Goal: Task Accomplishment & Management: Complete application form

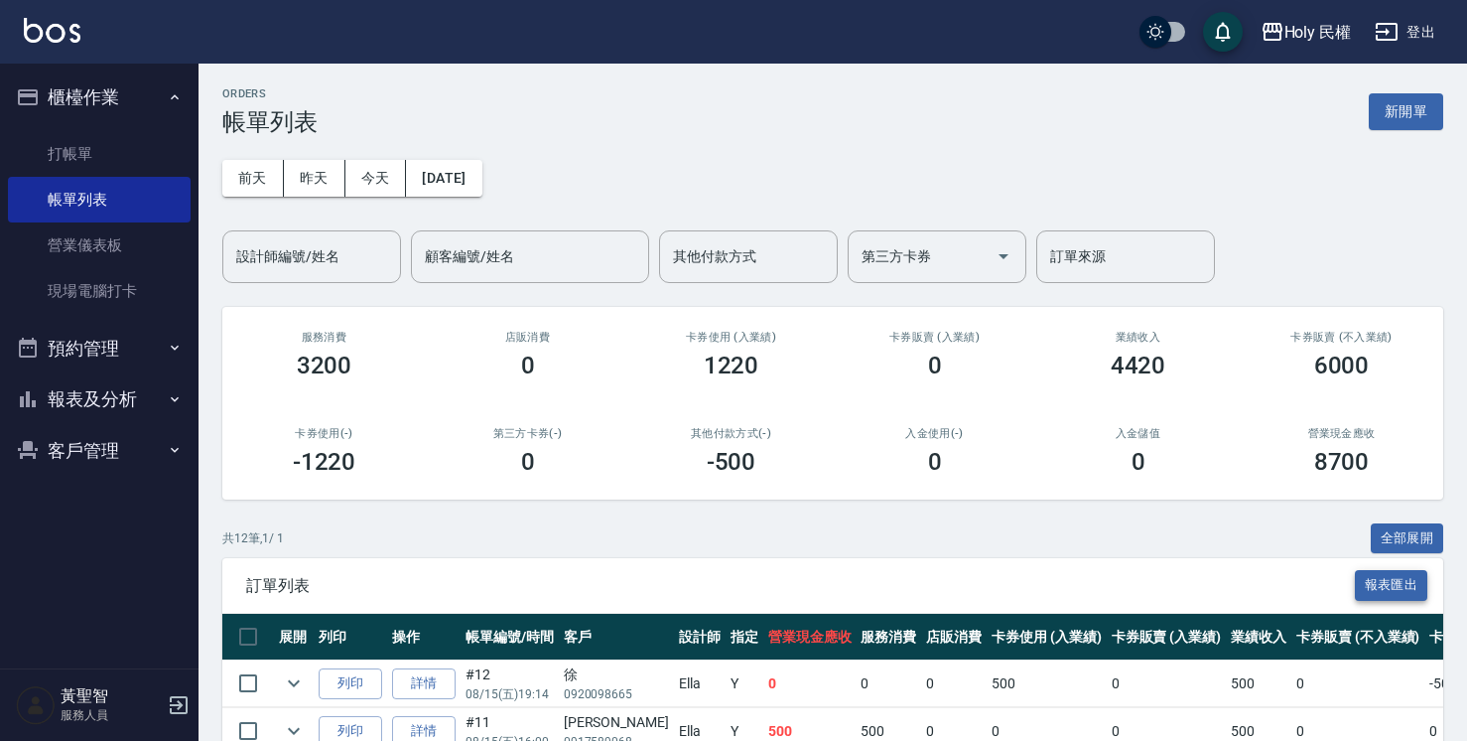
scroll to position [99, 0]
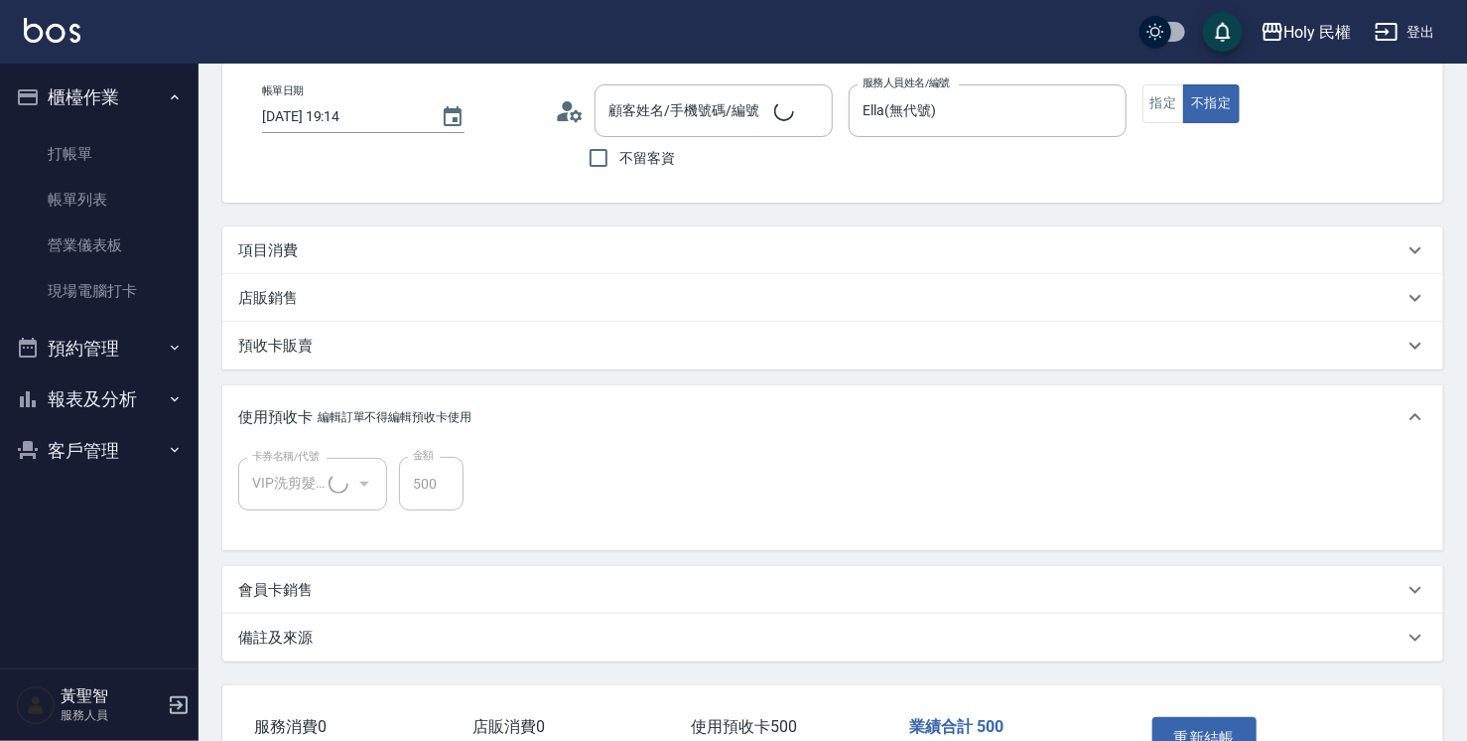
scroll to position [82, 0]
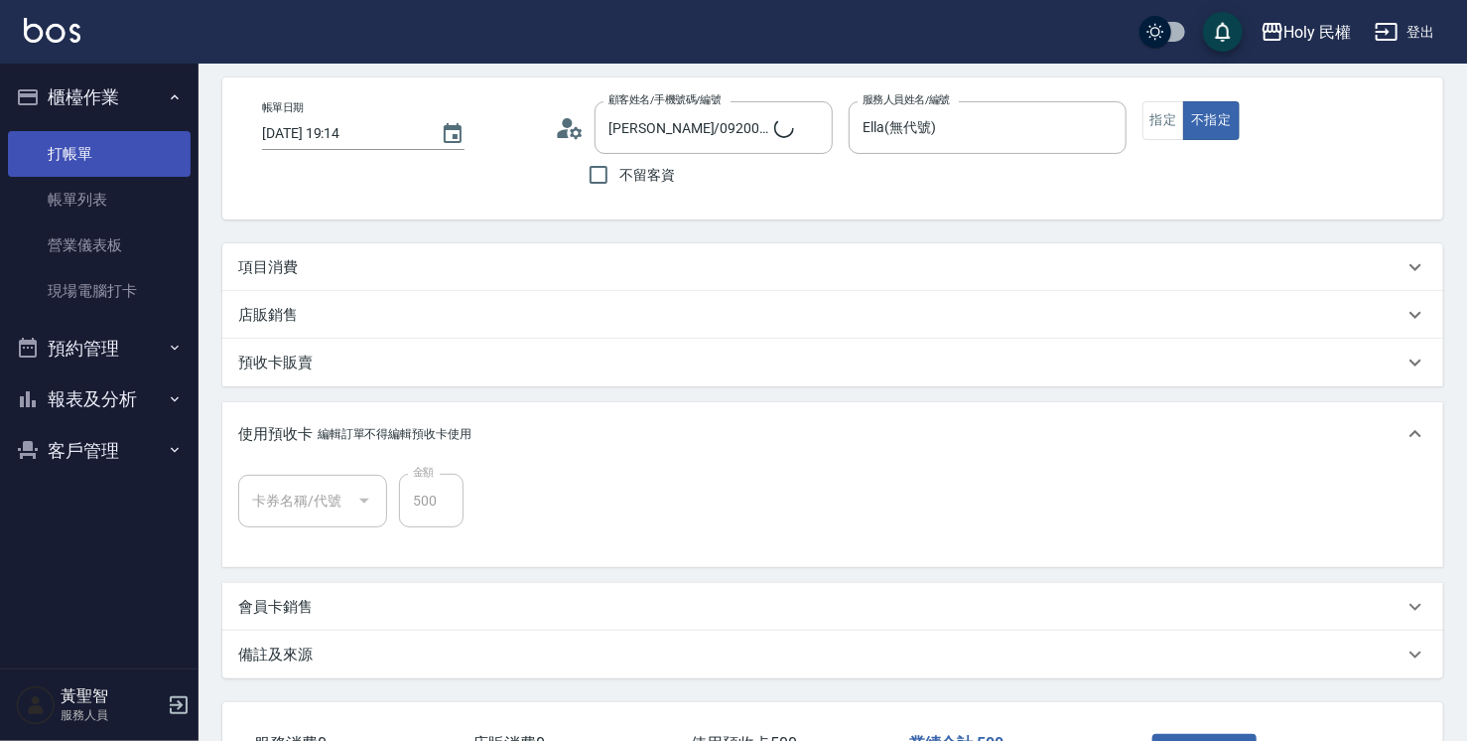
type input "[PERSON_NAME]/0920098665/"
click at [71, 153] on link "打帳單" at bounding box center [99, 154] width 183 height 46
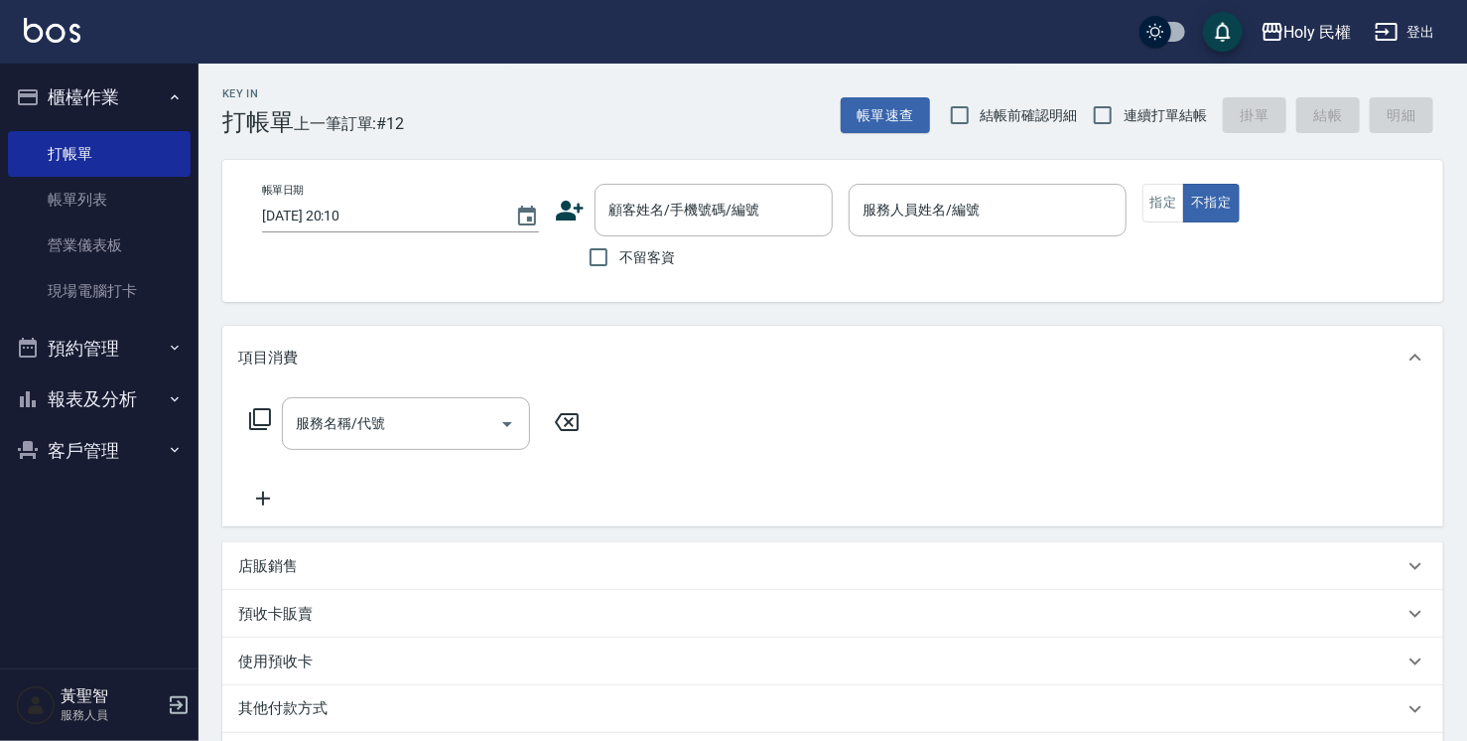
click at [558, 204] on icon at bounding box center [570, 211] width 30 height 30
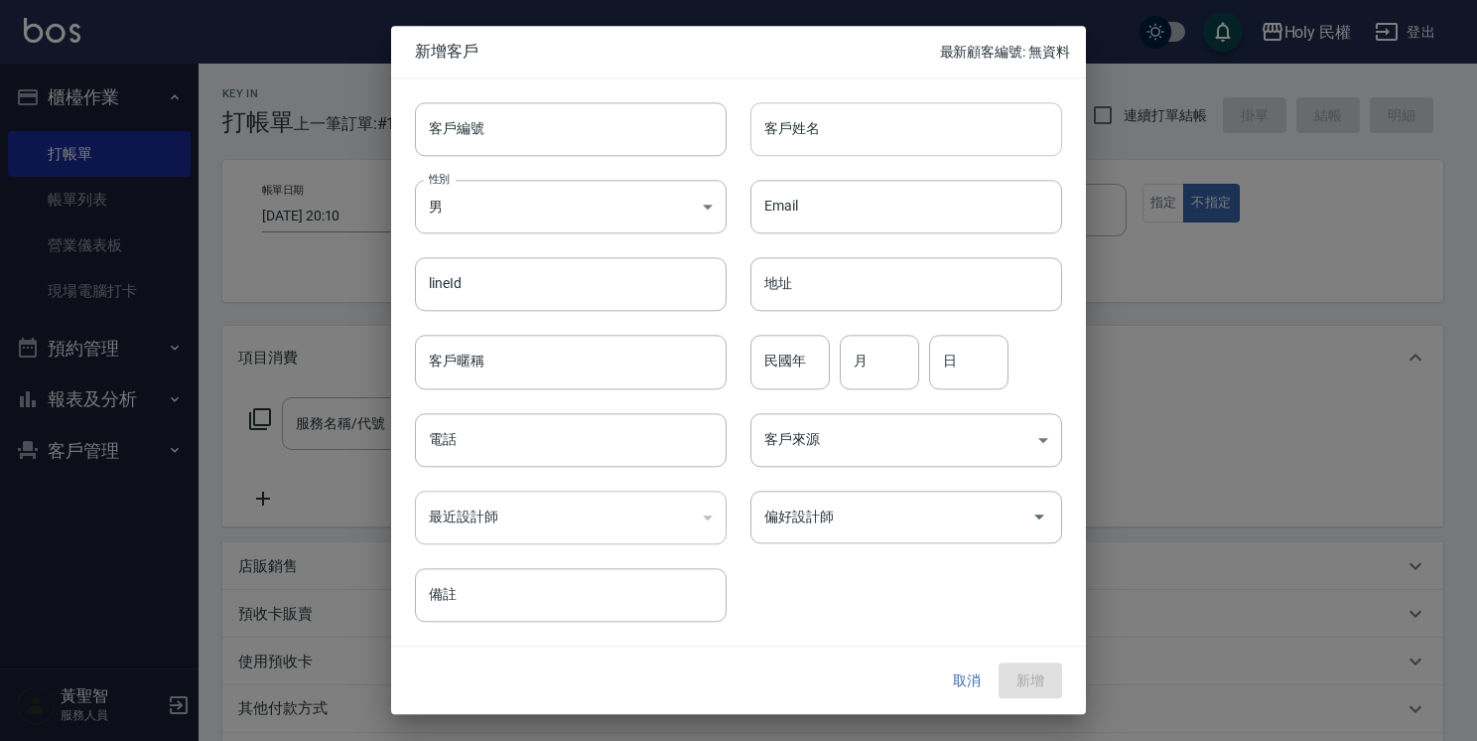
click at [906, 129] on input "客戶姓名" at bounding box center [906, 129] width 312 height 54
type input "z"
type input "傅"
drag, startPoint x: 512, startPoint y: 332, endPoint x: 512, endPoint y: 356, distance: 24.8
click at [512, 336] on div "客戶暱稱 客戶暱稱" at bounding box center [559, 350] width 336 height 77
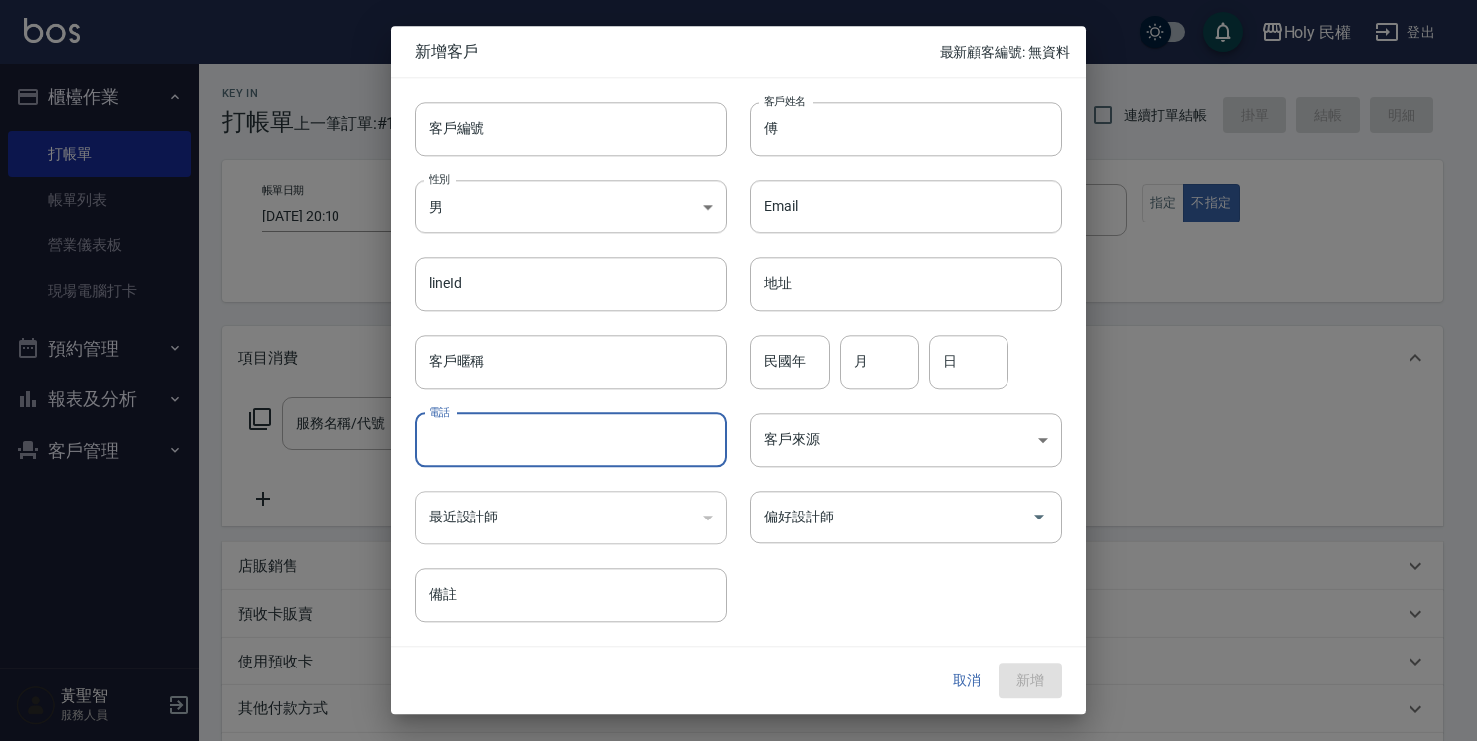
click at [500, 450] on input "電話" at bounding box center [571, 440] width 312 height 54
type input "0987877255"
click at [1039, 680] on button "新增" at bounding box center [1031, 680] width 64 height 37
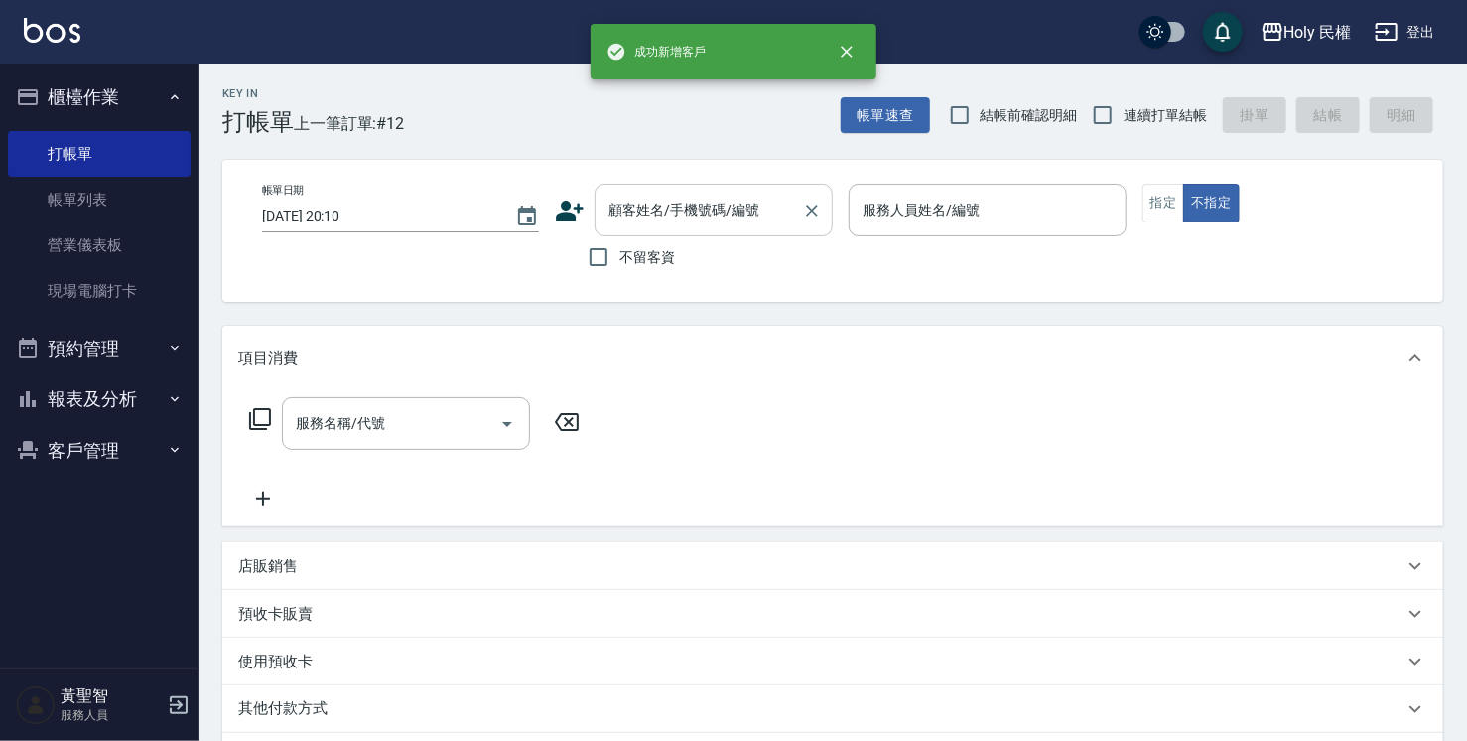
click at [676, 207] on input "顧客姓名/手機號碼/編號" at bounding box center [699, 210] width 191 height 35
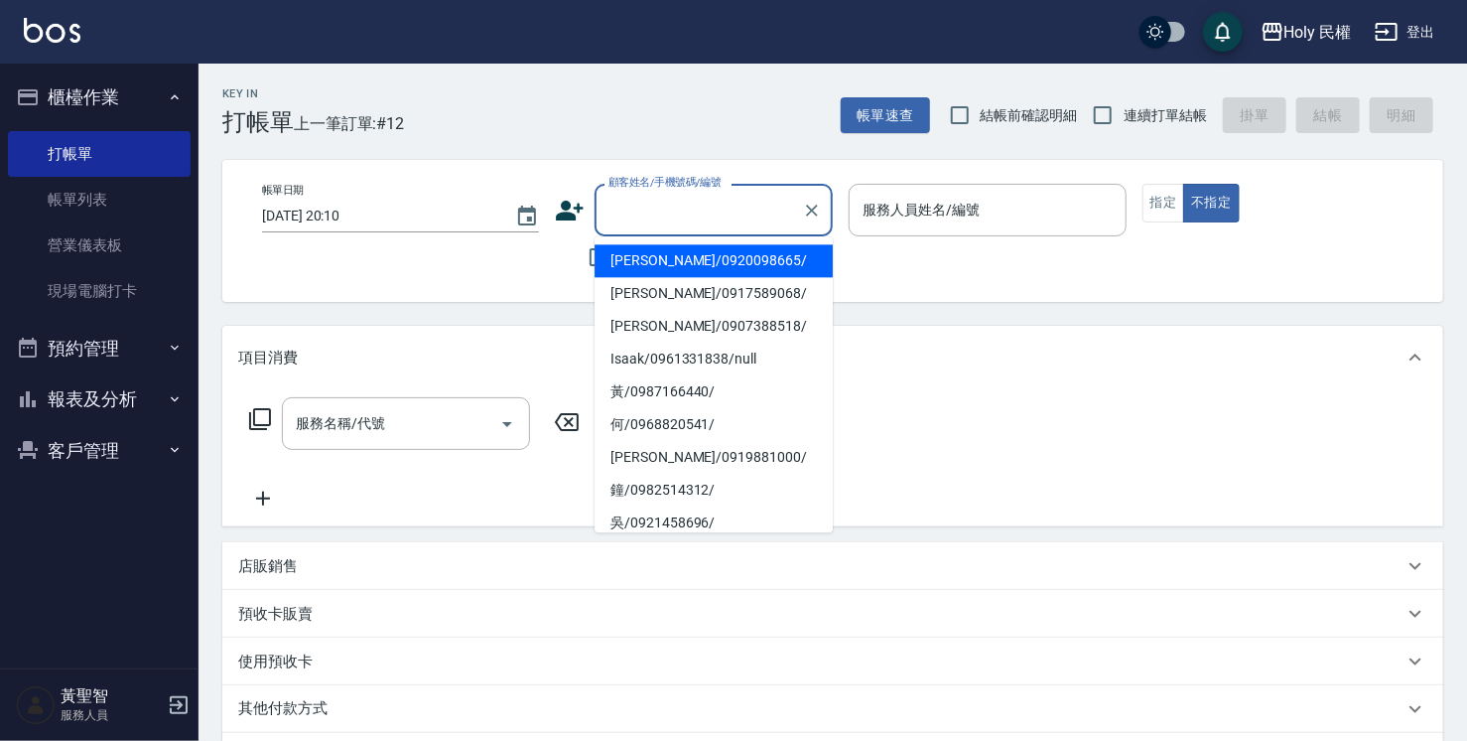
type input "z"
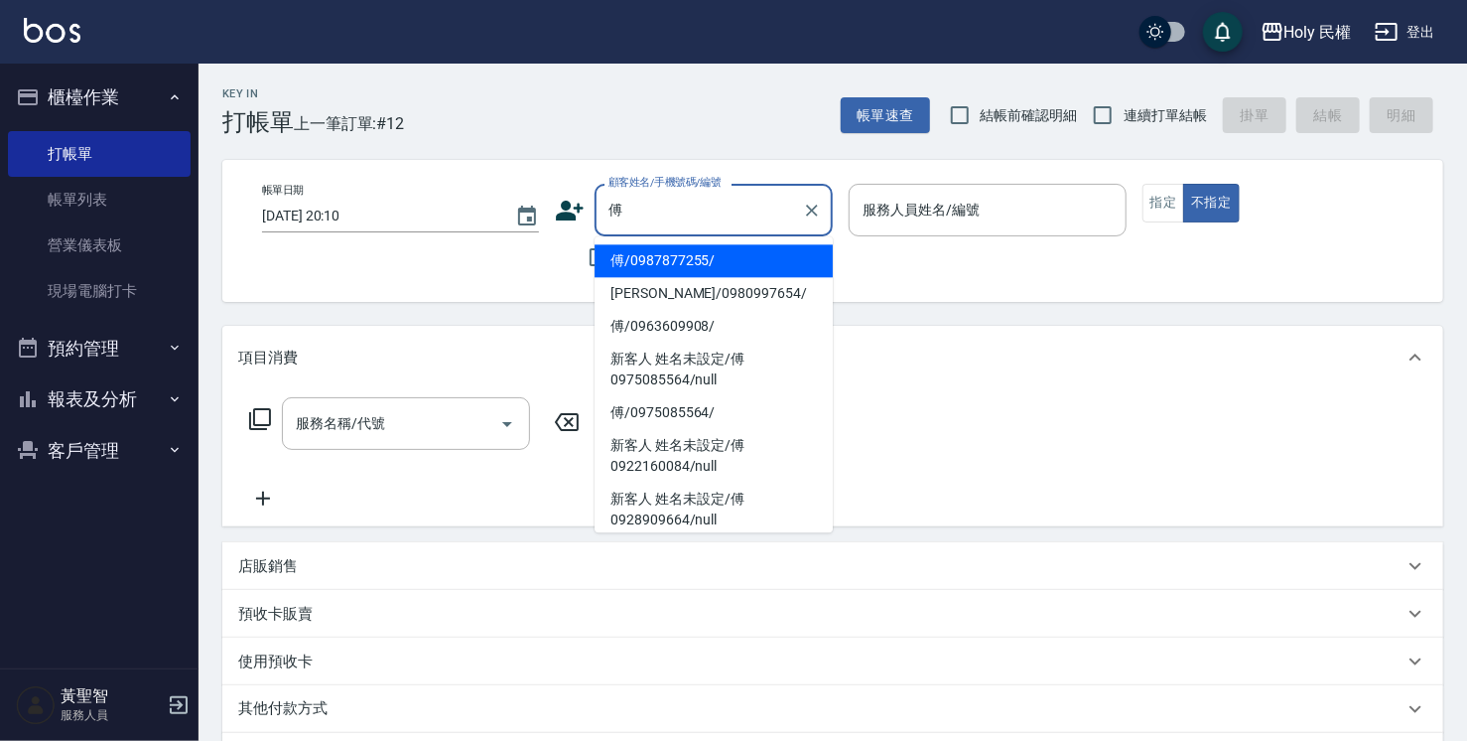
click at [692, 267] on li "傅/0987877255/" at bounding box center [714, 260] width 238 height 33
type input "傅/0987877255/"
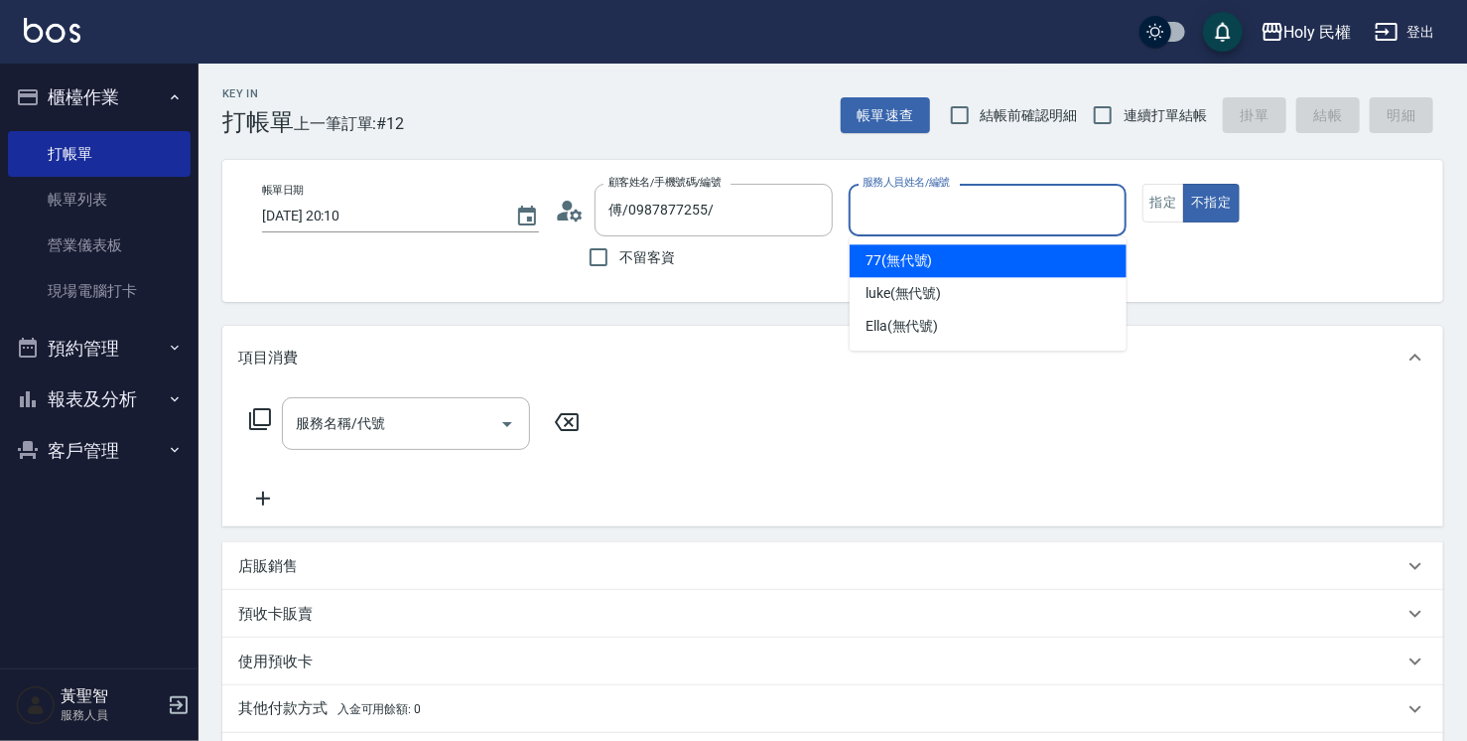
click at [989, 193] on input "服務人員姓名/編號" at bounding box center [987, 210] width 259 height 35
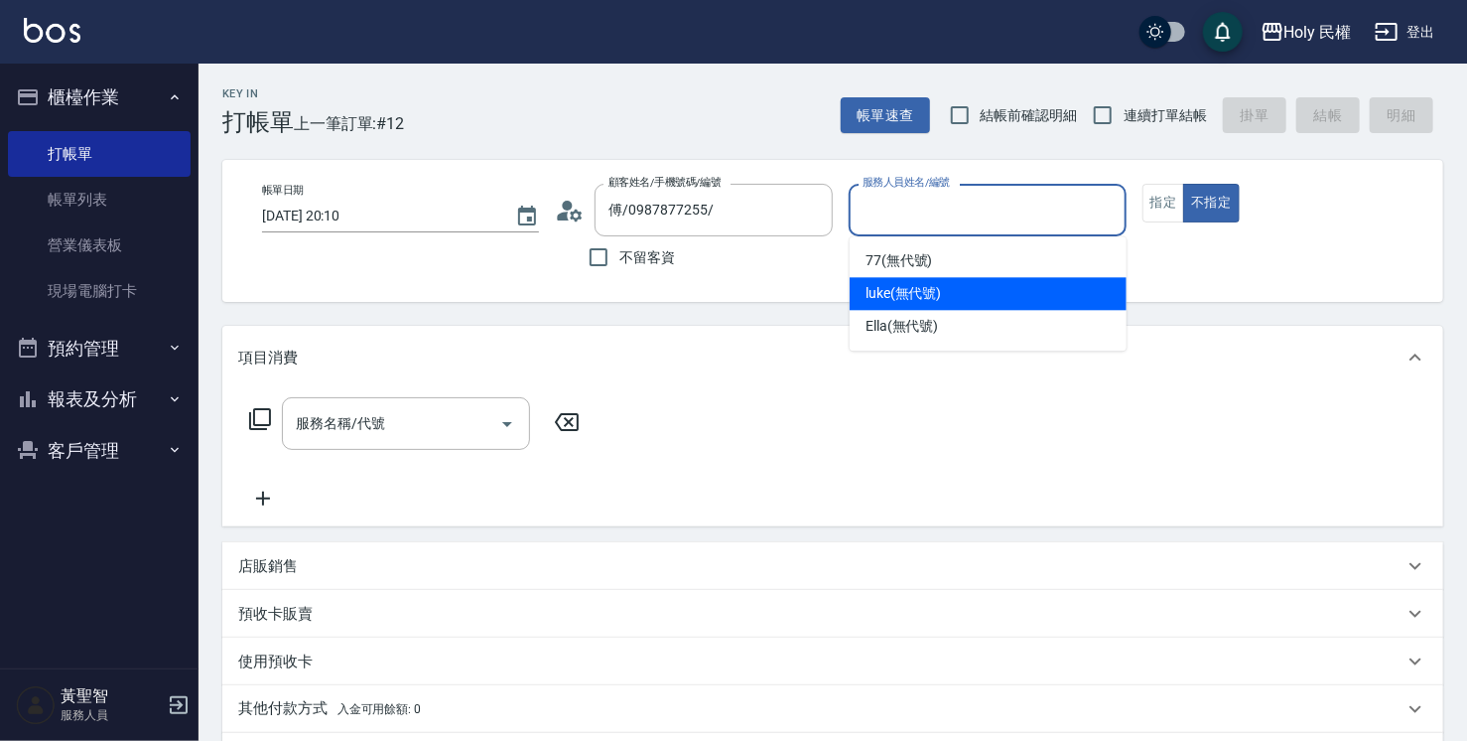
click at [943, 297] on div "luke (無代號)" at bounding box center [988, 293] width 277 height 33
type input "luke(無代號)"
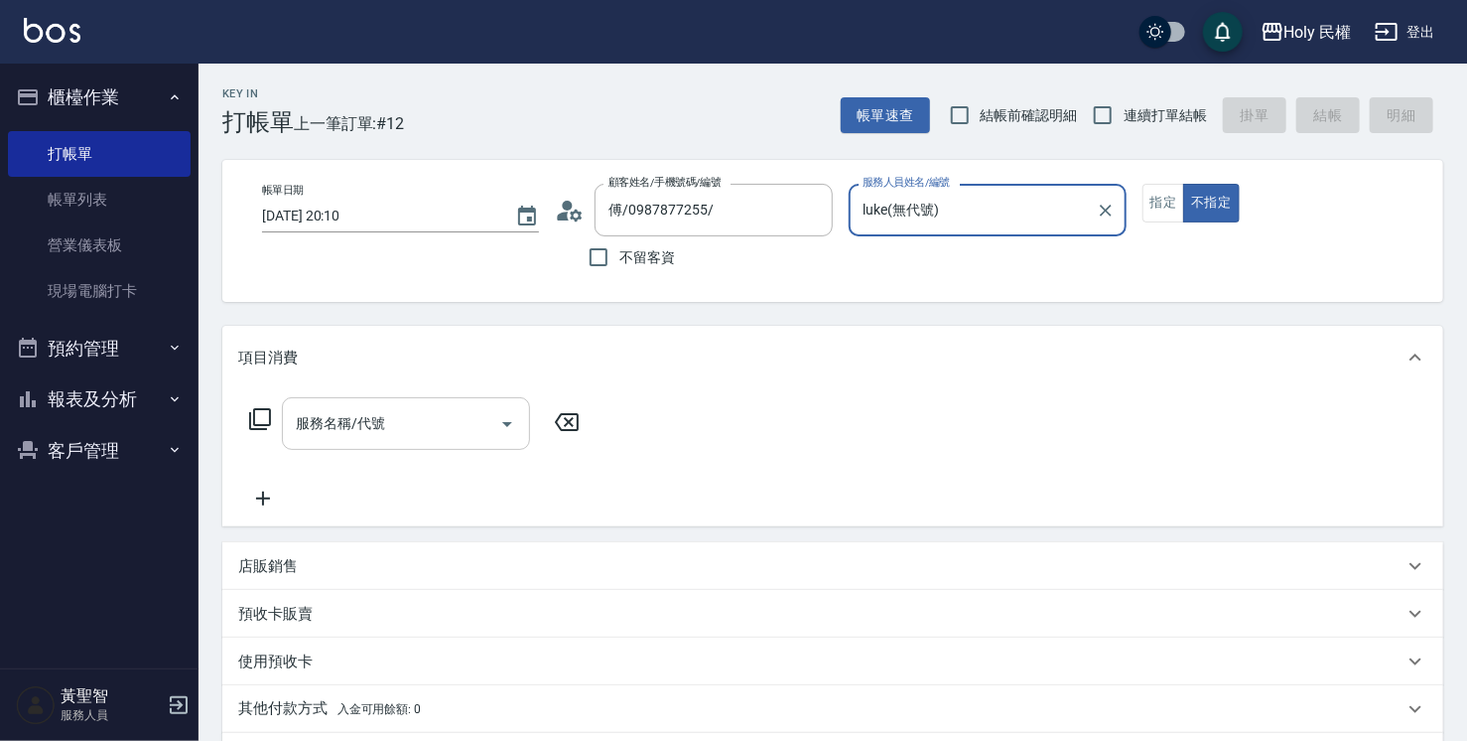
click at [395, 425] on input "服務名稱/代號" at bounding box center [391, 423] width 201 height 35
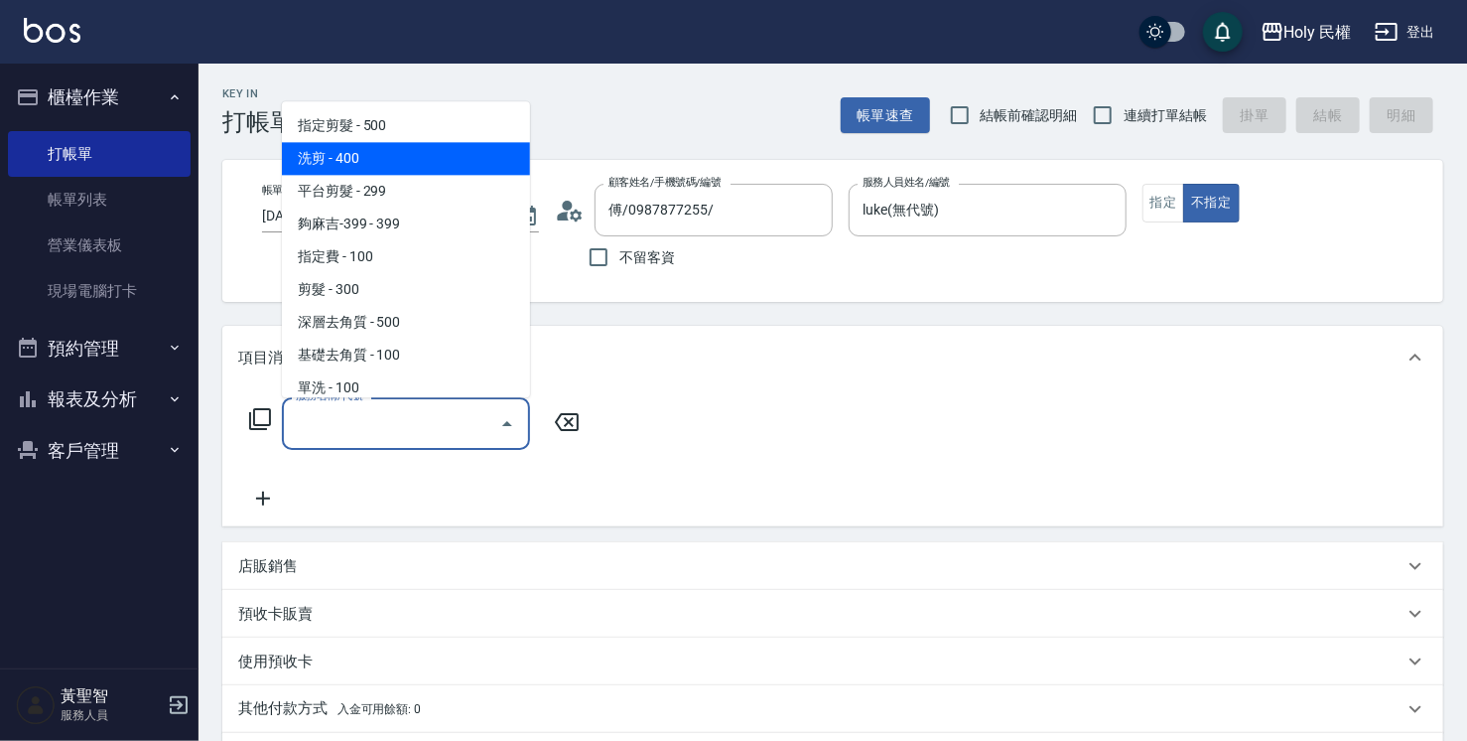
click at [348, 161] on span "洗剪 - 400" at bounding box center [406, 158] width 248 height 33
type input "洗剪(3)"
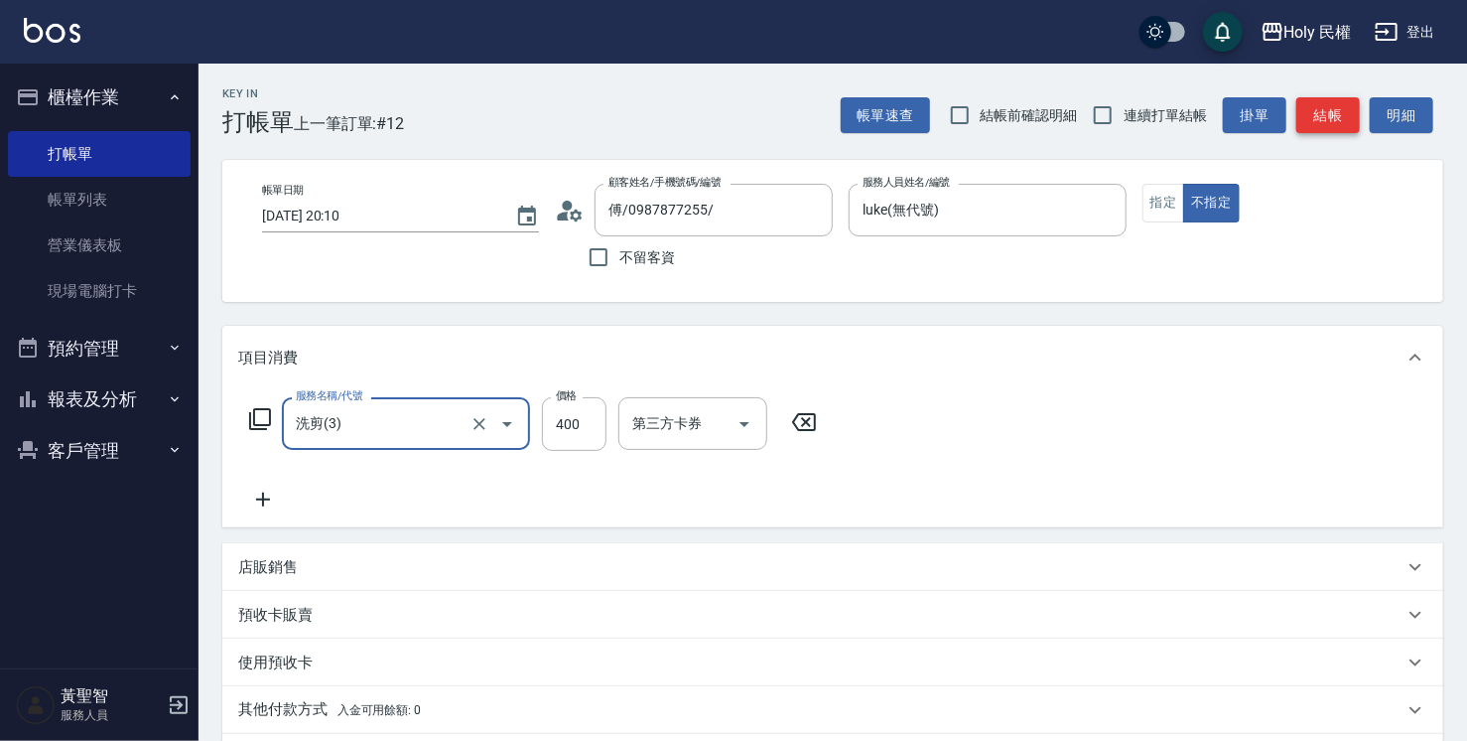
click at [1325, 118] on button "結帳" at bounding box center [1328, 115] width 64 height 37
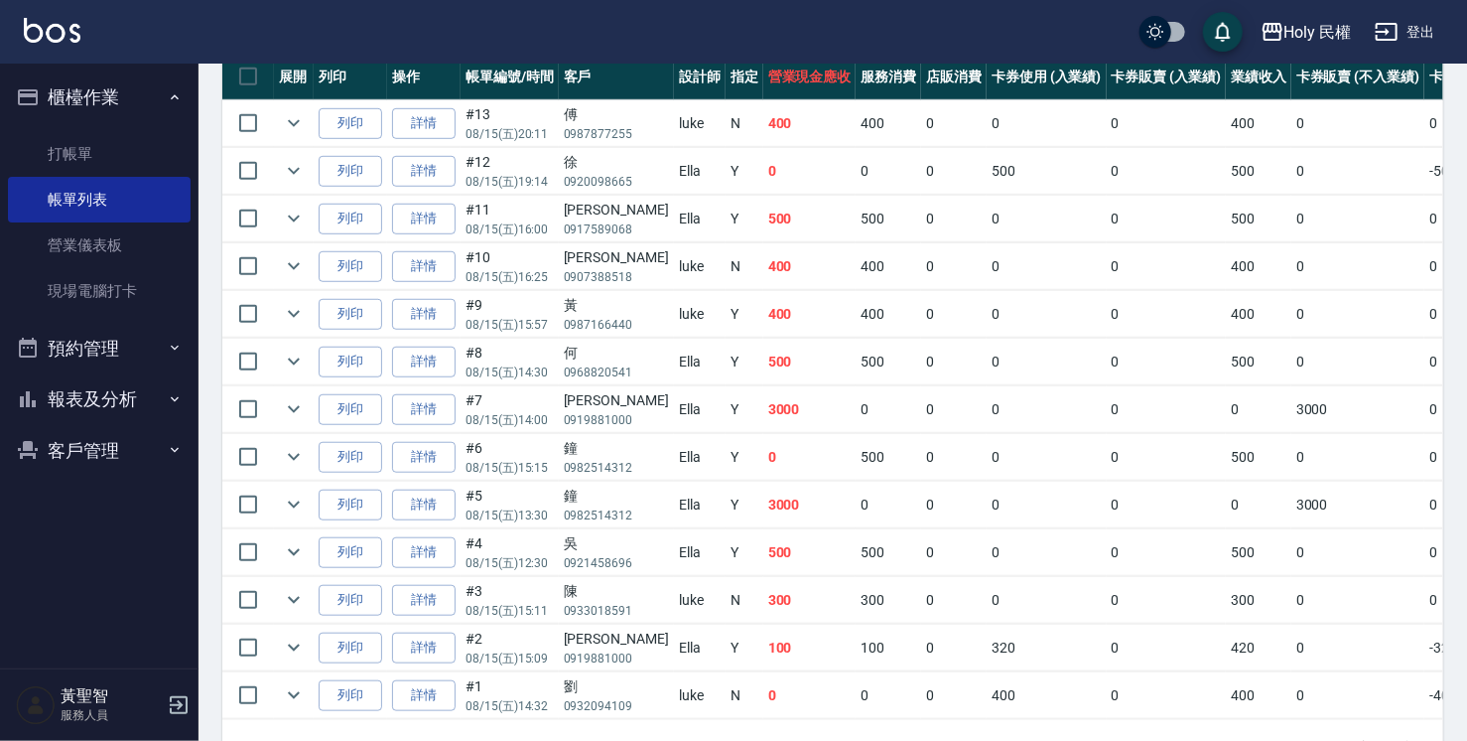
scroll to position [526, 0]
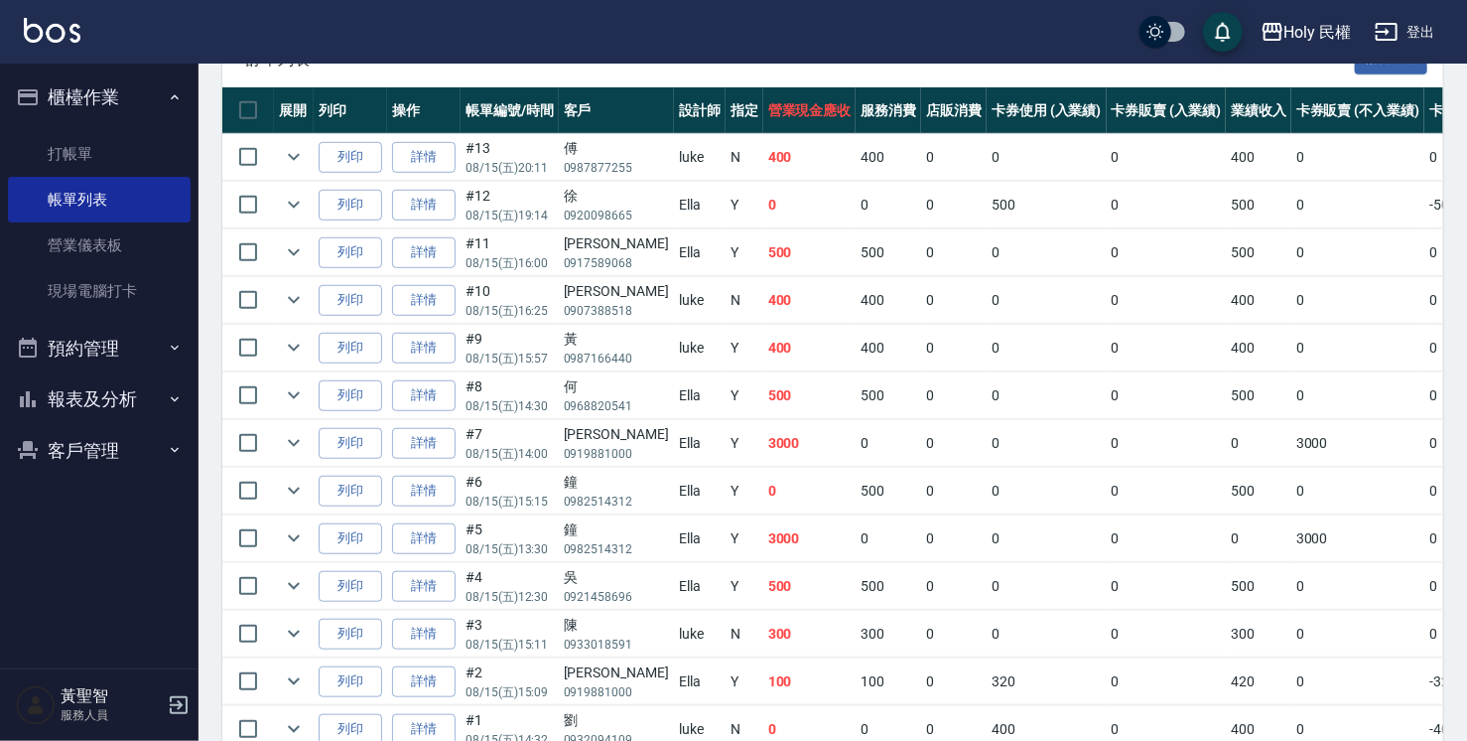
drag, startPoint x: 822, startPoint y: 482, endPoint x: 583, endPoint y: 67, distance: 479.8
click at [583, 67] on span "訂單列表" at bounding box center [800, 60] width 1109 height 20
click at [99, 155] on link "打帳單" at bounding box center [99, 154] width 183 height 46
